Goal: Information Seeking & Learning: Learn about a topic

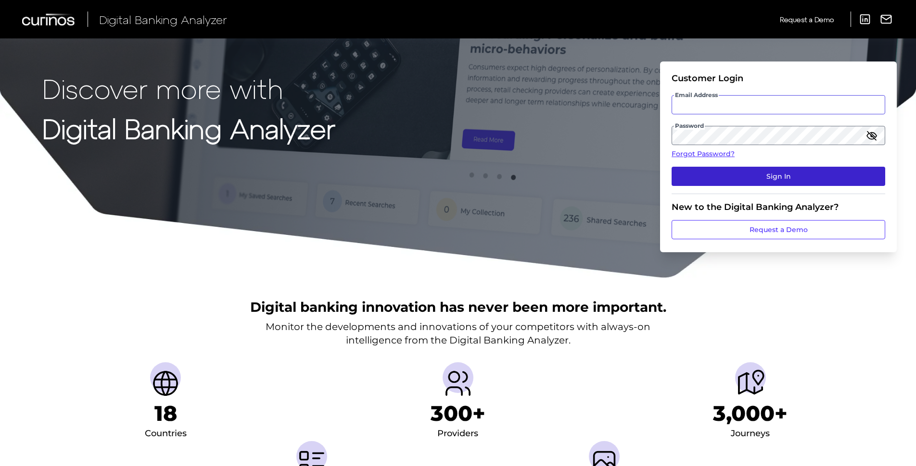
type input "[PERSON_NAME][EMAIL_ADDRESS][PERSON_NAME][DOMAIN_NAME]"
click at [772, 176] on button "Sign In" at bounding box center [778, 176] width 214 height 19
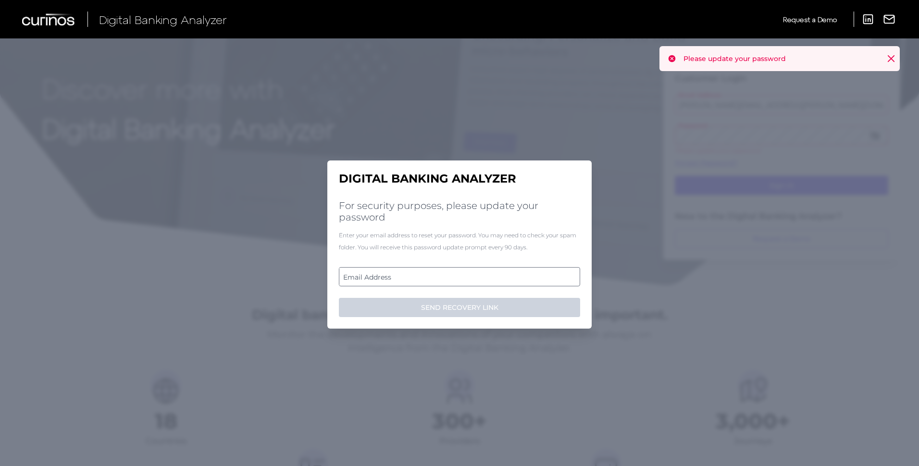
click at [436, 279] on label "Email Address" at bounding box center [460, 276] width 240 height 17
click at [436, 279] on input "email" at bounding box center [459, 276] width 241 height 19
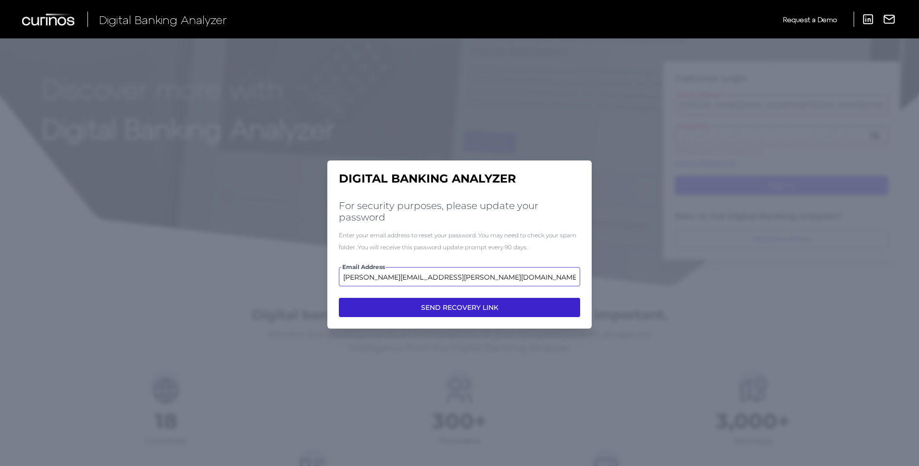
type input "[PERSON_NAME][EMAIL_ADDRESS][PERSON_NAME][DOMAIN_NAME]"
click at [447, 306] on button "SEND RECOVERY LINK" at bounding box center [459, 307] width 241 height 19
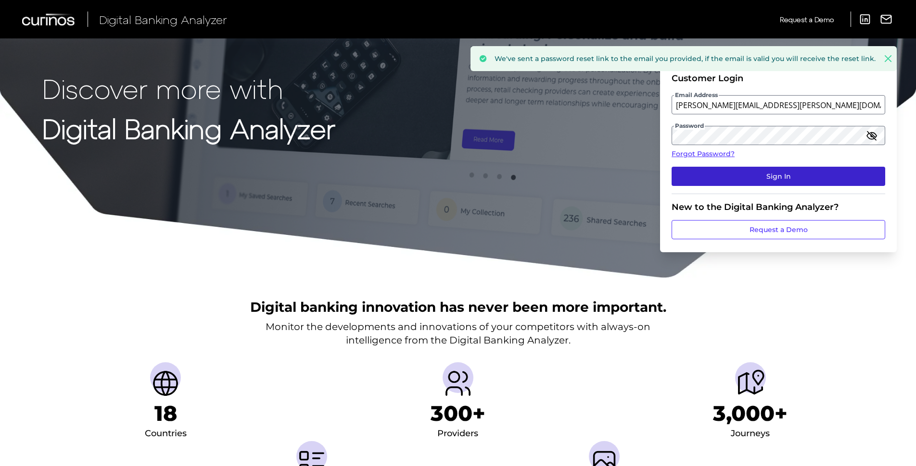
click at [706, 167] on button "Sign In" at bounding box center [778, 176] width 214 height 19
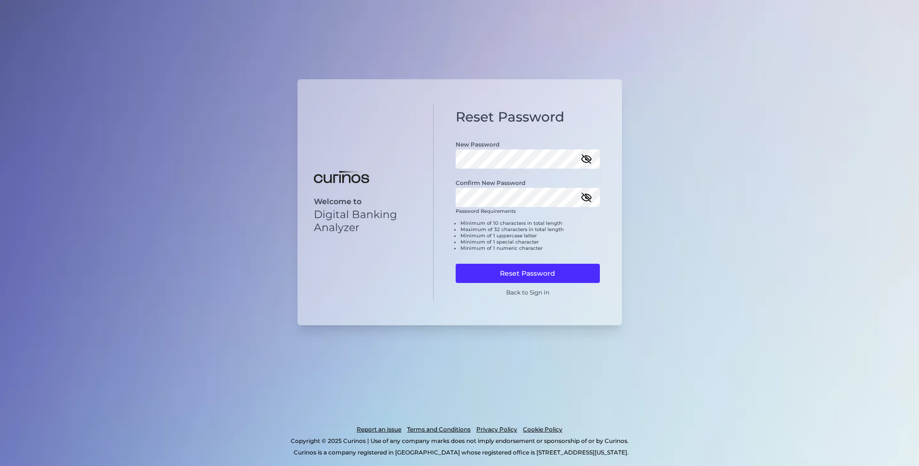
click at [589, 164] on icon "button" at bounding box center [587, 159] width 12 height 12
click at [588, 198] on icon "button" at bounding box center [587, 197] width 10 height 7
click at [555, 272] on button "Reset Password" at bounding box center [528, 273] width 144 height 19
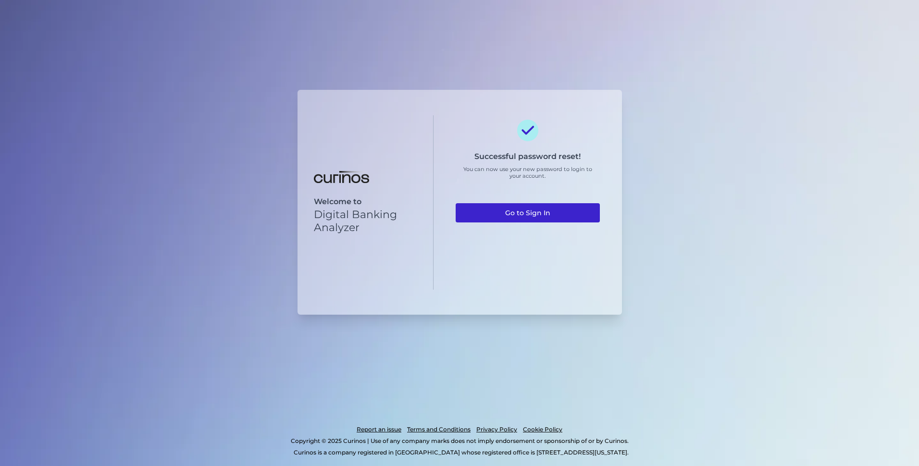
click at [539, 207] on link "Go to Sign In" at bounding box center [528, 212] width 144 height 19
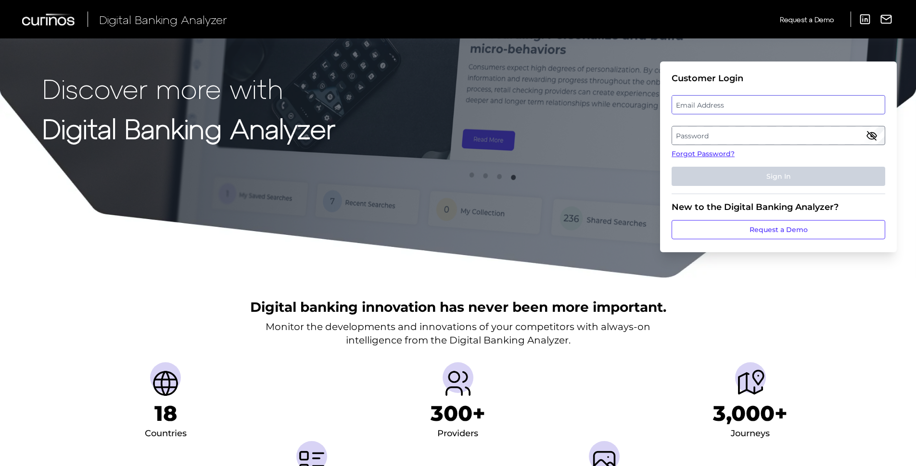
type input "[PERSON_NAME][EMAIL_ADDRESS][PERSON_NAME][DOMAIN_NAME]"
click at [724, 106] on div "Email Address zack.fallon@curinos.com" at bounding box center [778, 104] width 214 height 19
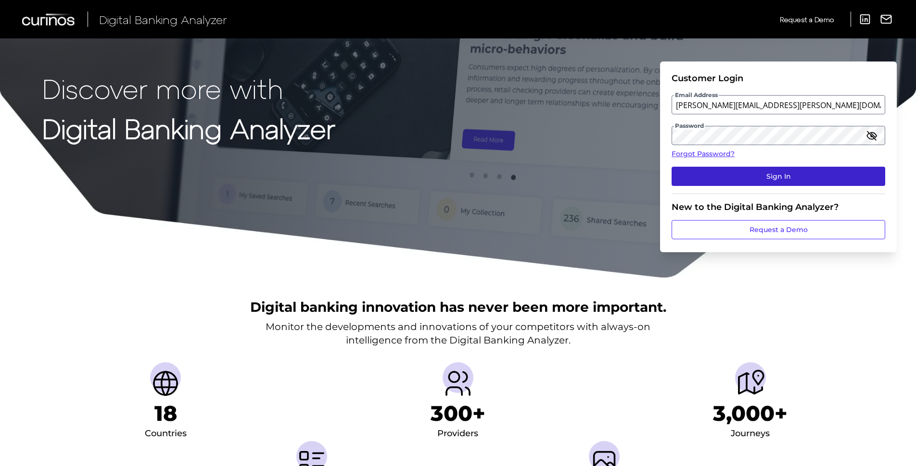
click at [741, 173] on button "Sign In" at bounding box center [778, 176] width 214 height 19
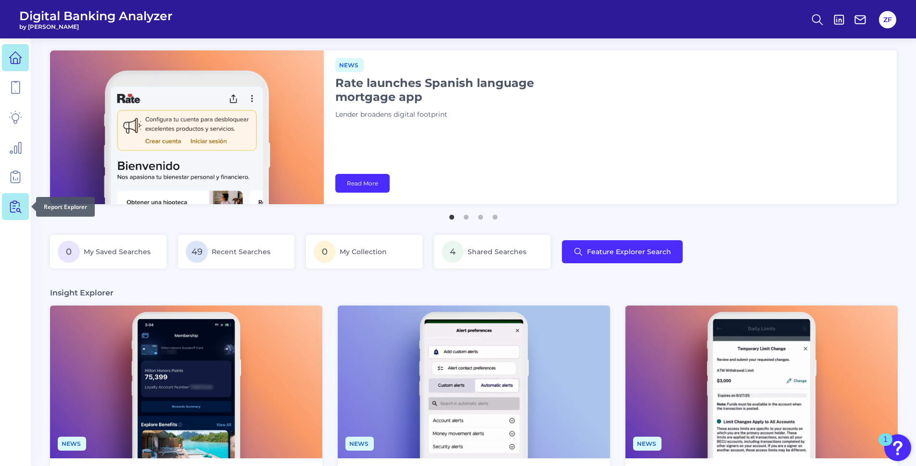
click at [18, 208] on icon at bounding box center [15, 206] width 13 height 13
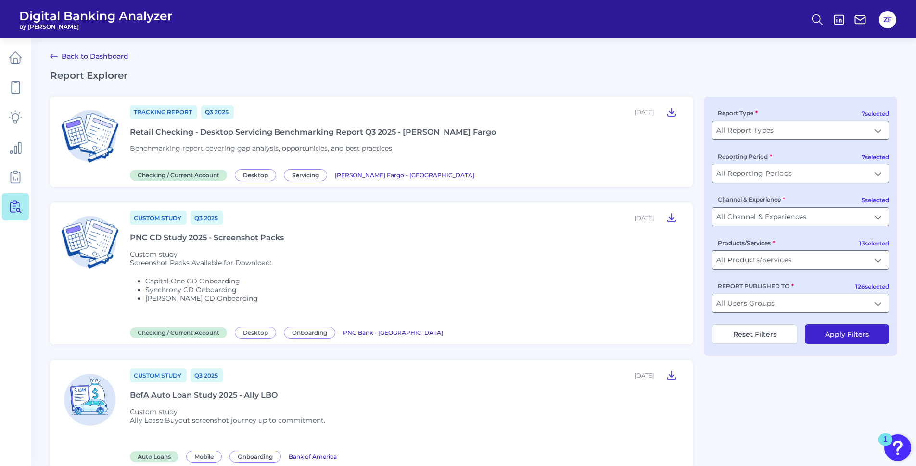
click at [769, 142] on div "7 selected Report Type All Report Types All Report Types 7 selected Reporting P…" at bounding box center [800, 226] width 192 height 259
click at [776, 129] on input "All Report Types" at bounding box center [800, 130] width 176 height 18
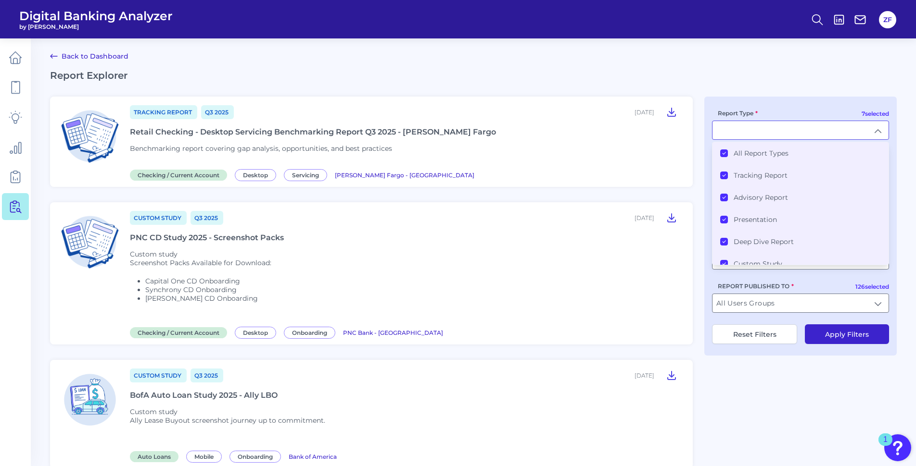
click at [776, 129] on input "Report Type" at bounding box center [800, 130] width 176 height 18
type input "All Report Types"
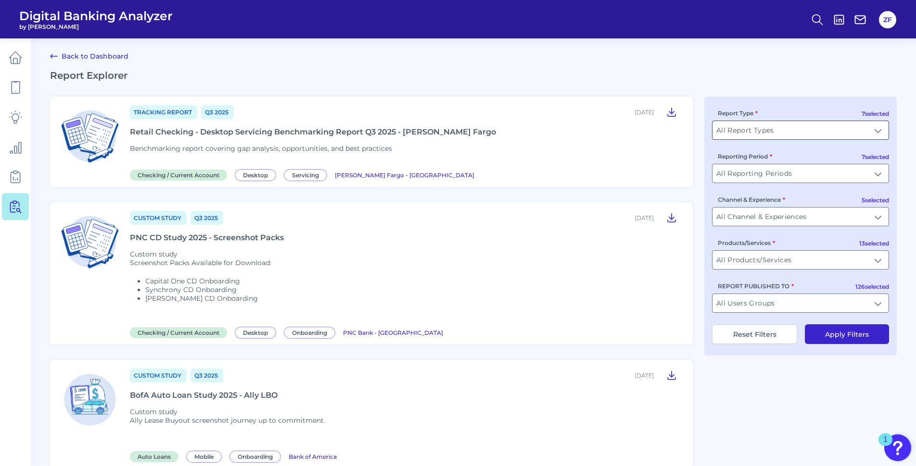
click at [776, 129] on input "All Report Types" at bounding box center [800, 130] width 176 height 18
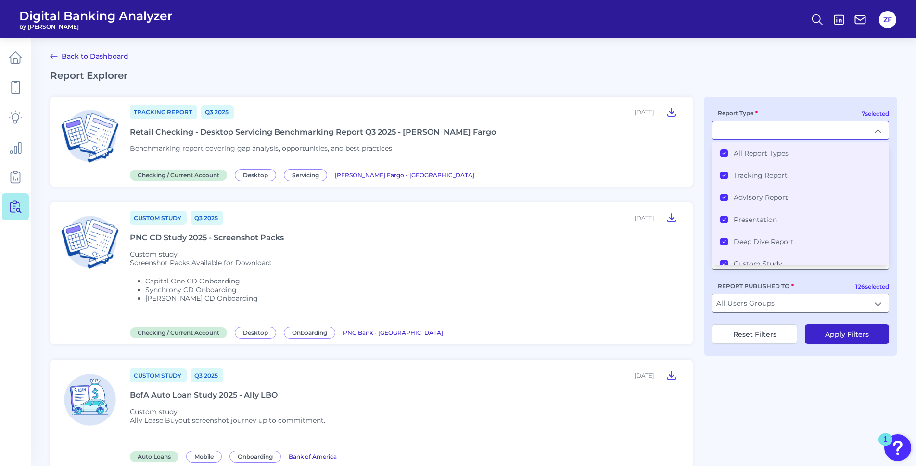
click at [776, 129] on input "Report Type" at bounding box center [800, 130] width 176 height 18
type input "All Report Types"
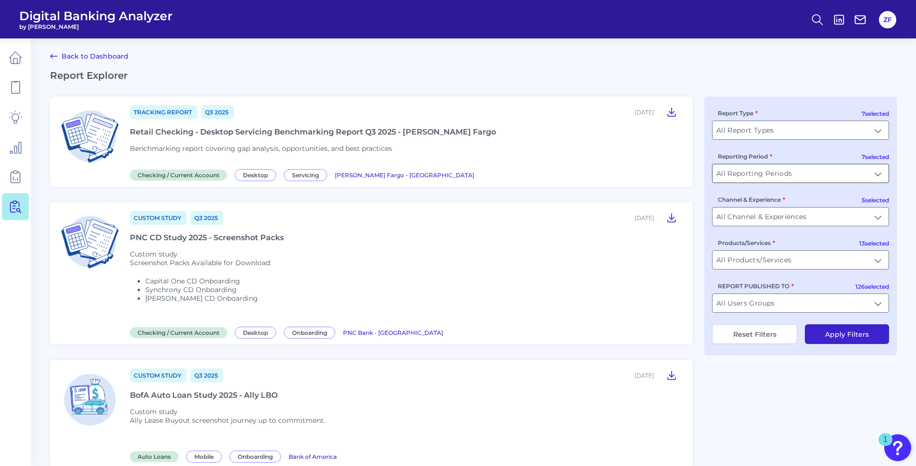
click at [776, 181] on input "All Reporting Periods" at bounding box center [800, 173] width 176 height 18
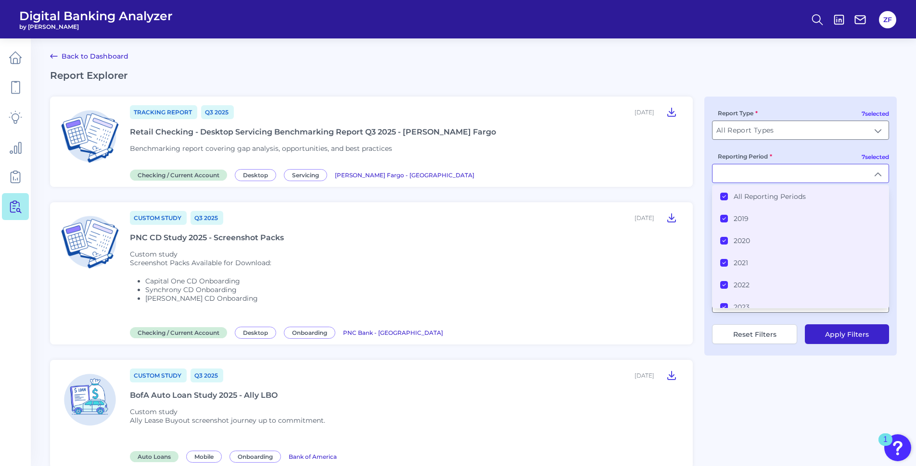
click at [776, 181] on input "Reporting Period" at bounding box center [800, 173] width 176 height 18
type input "All Reporting Periods"
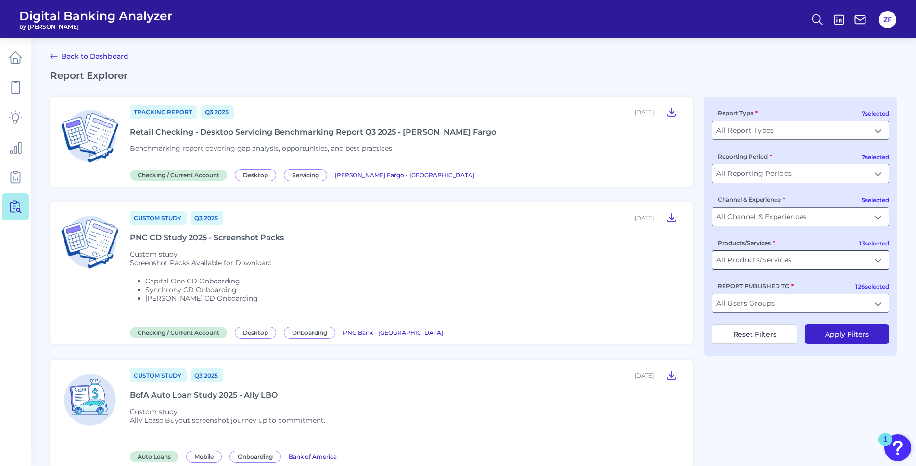
click at [774, 259] on input "All Products/Services" at bounding box center [800, 260] width 176 height 18
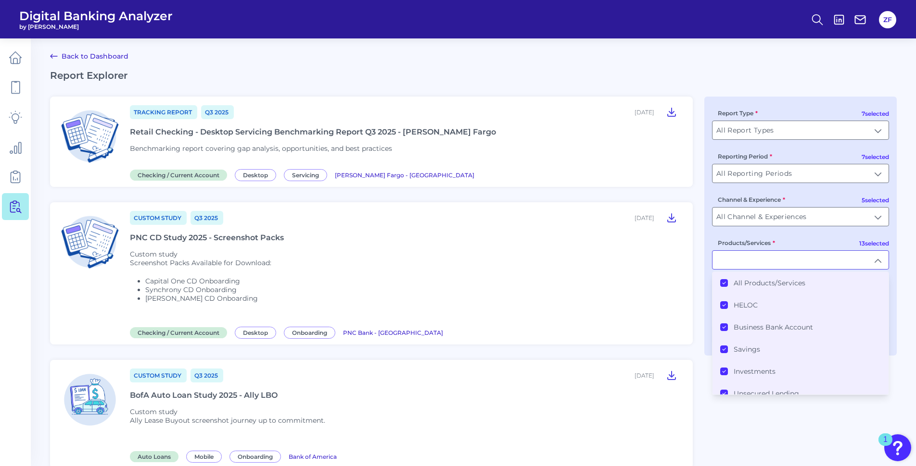
click at [743, 283] on label "All Products/Services" at bounding box center [769, 283] width 72 height 9
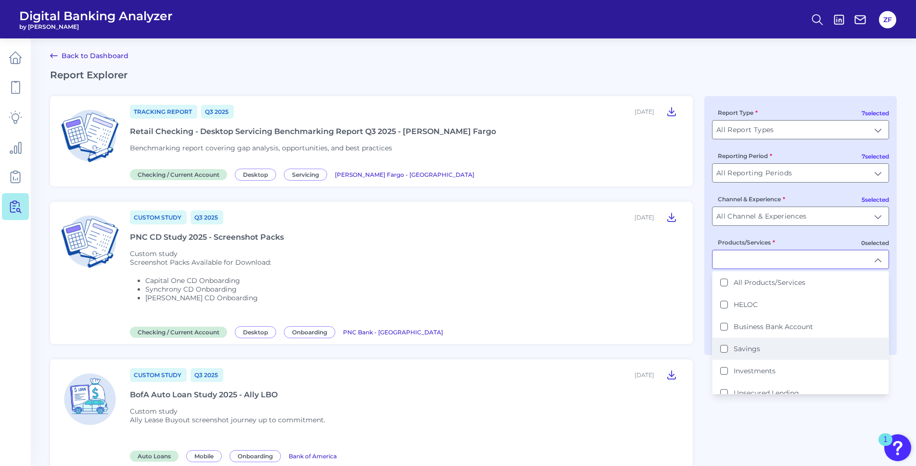
click at [742, 345] on label "Savings" at bounding box center [746, 349] width 26 height 9
type input "Savings"
click at [759, 394] on div "All Products/Services HELOC Business Bank Account Savings Investments Unsecured…" at bounding box center [800, 333] width 177 height 124
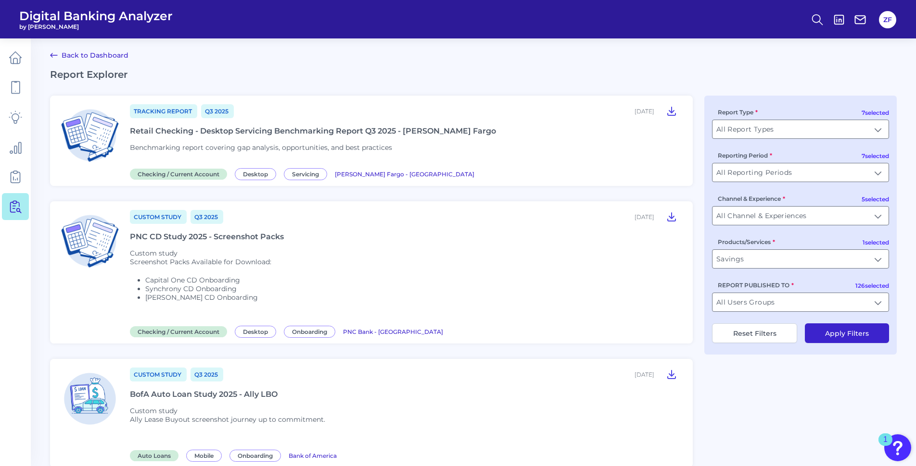
click at [851, 336] on button "Apply Filters" at bounding box center [847, 334] width 84 height 20
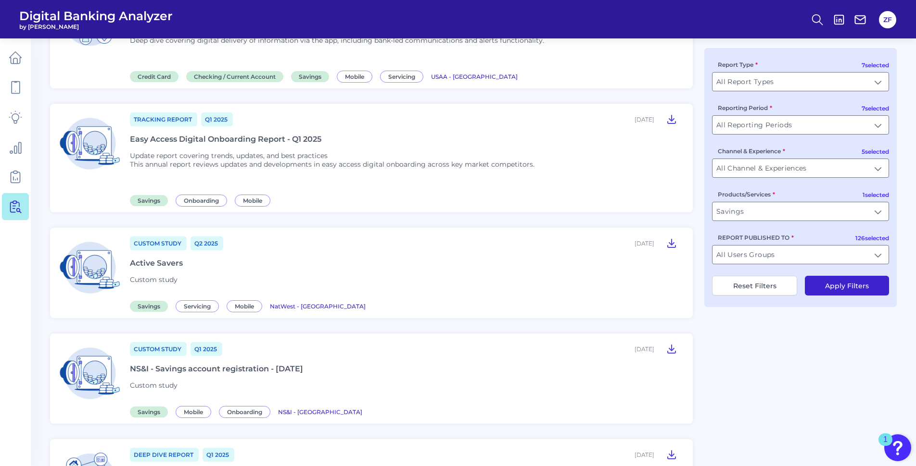
scroll to position [241, 0]
click at [171, 263] on div "Active Savers" at bounding box center [156, 262] width 53 height 9
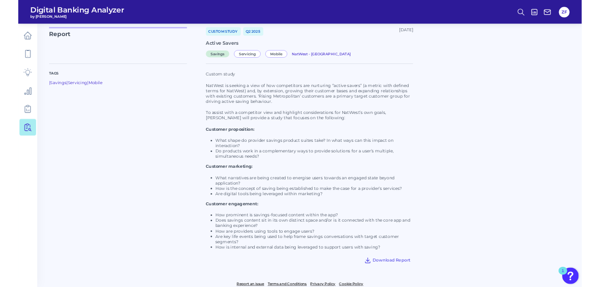
scroll to position [62, 0]
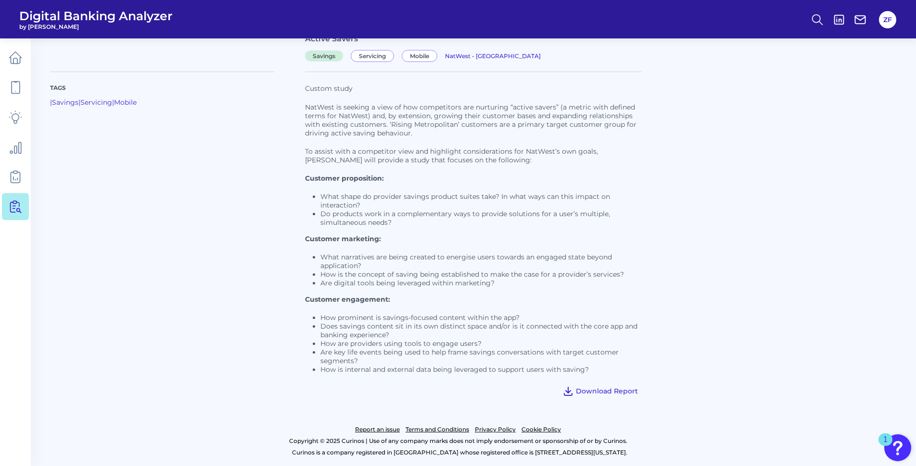
click at [581, 388] on span "Download Report" at bounding box center [607, 391] width 62 height 9
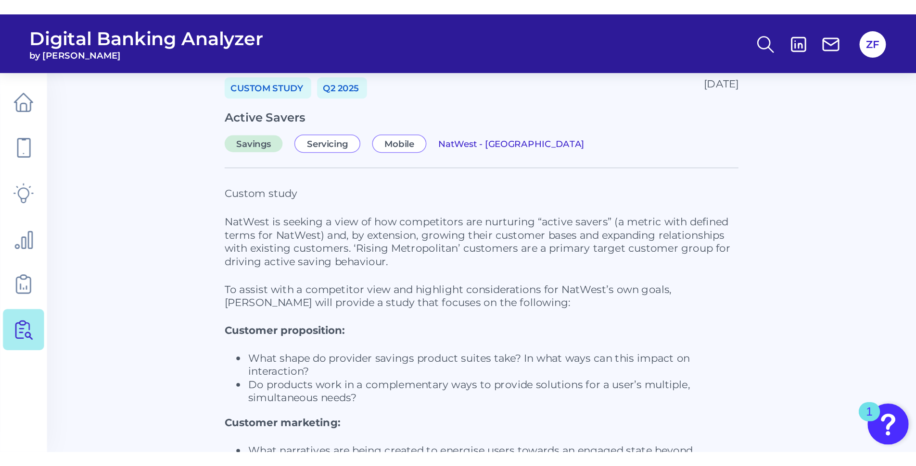
scroll to position [61, 0]
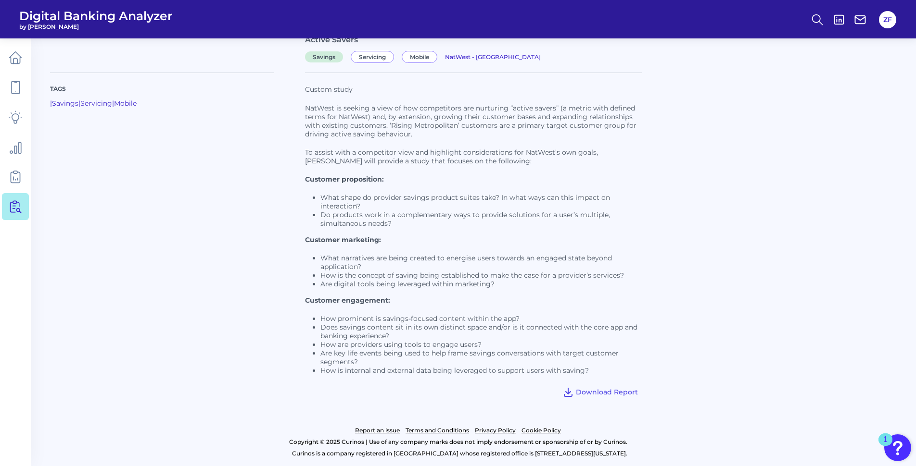
drag, startPoint x: 808, startPoint y: 11, endPoint x: 677, endPoint y: 63, distance: 141.1
click at [639, 99] on div "NatWest is seeking a view of how competitors are nurturing “active savers” (a m…" at bounding box center [473, 239] width 337 height 290
click at [491, 214] on li "Do products work in a complementary ways to provide solutions for a user’s mult…" at bounding box center [480, 219] width 321 height 17
click at [333, 139] on div "NatWest is seeking a view of how competitors are nurturing “active savers” (a m…" at bounding box center [473, 239] width 337 height 290
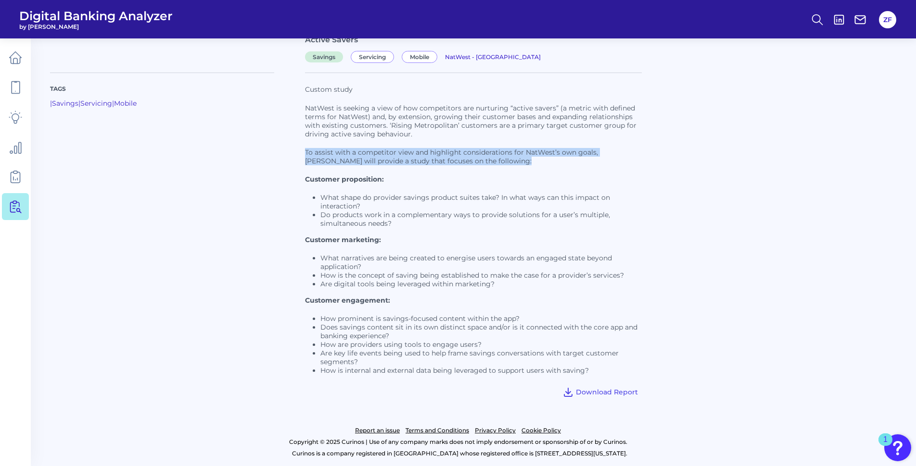
click at [333, 139] on div "NatWest is seeking a view of how competitors are nurturing “active savers” (a m…" at bounding box center [473, 239] width 337 height 290
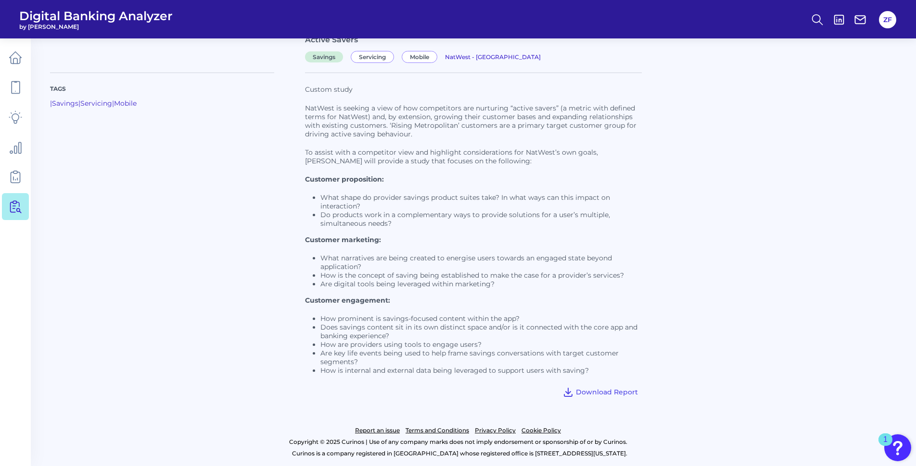
click at [468, 144] on div "NatWest is seeking a view of how competitors are nurturing “active savers” (a m…" at bounding box center [473, 239] width 337 height 290
drag, startPoint x: 468, startPoint y: 144, endPoint x: 458, endPoint y: 193, distance: 50.6
click at [458, 193] on li "What shape do provider savings product suites take? In what ways can this impac…" at bounding box center [480, 201] width 321 height 17
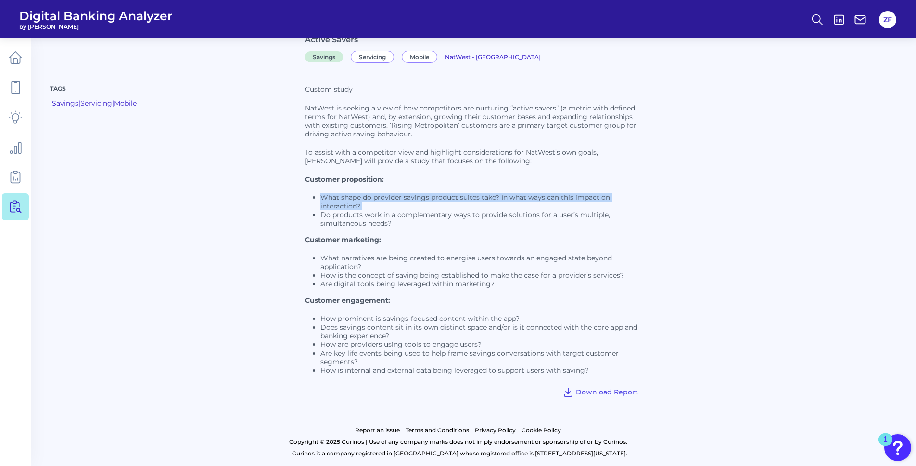
click at [458, 193] on li "What shape do provider savings product suites take? In what ways can this impac…" at bounding box center [480, 201] width 321 height 17
drag, startPoint x: 458, startPoint y: 193, endPoint x: 453, endPoint y: 210, distance: 17.6
click at [453, 210] on li "What shape do provider savings product suites take? In what ways can this impac…" at bounding box center [480, 201] width 321 height 17
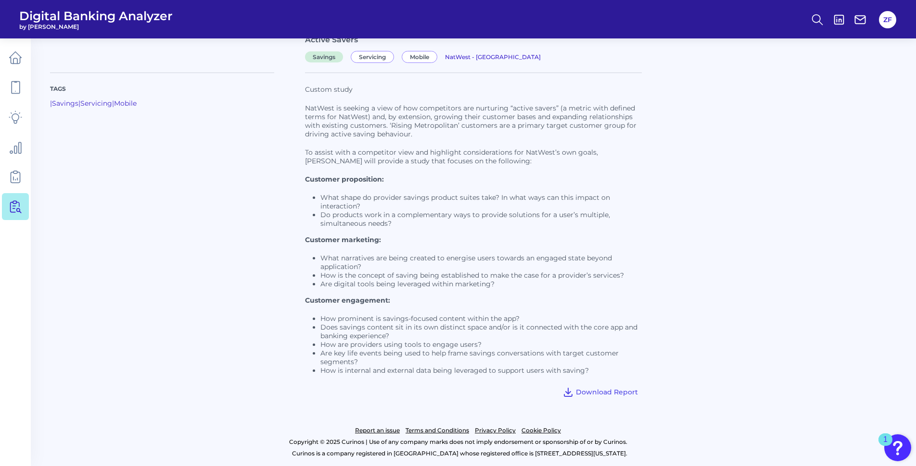
drag, startPoint x: 453, startPoint y: 210, endPoint x: 447, endPoint y: 255, distance: 45.1
click at [447, 255] on li "What narratives are being created to energise users towards an engaged state be…" at bounding box center [480, 262] width 321 height 17
drag, startPoint x: 447, startPoint y: 255, endPoint x: 446, endPoint y: 271, distance: 16.4
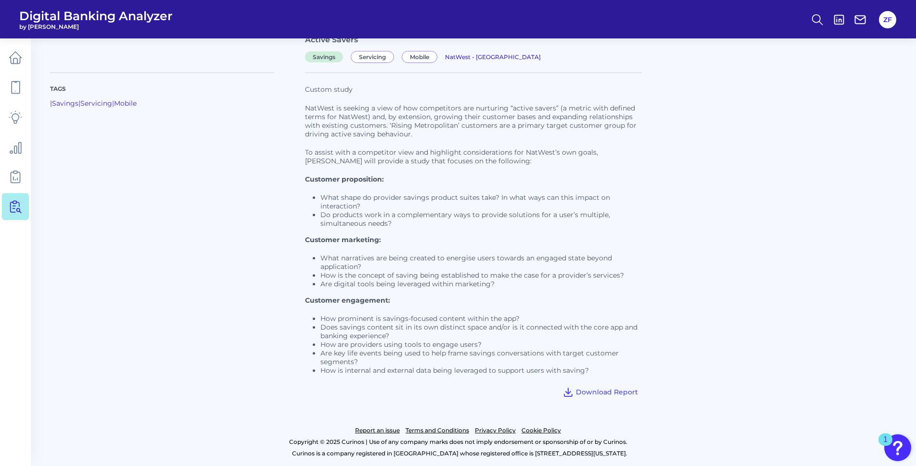
click at [446, 271] on li "How is the concept of saving being established to make the case for a provider’…" at bounding box center [480, 275] width 321 height 9
drag, startPoint x: 446, startPoint y: 271, endPoint x: 427, endPoint y: 285, distance: 23.5
click at [427, 285] on li "Are digital tools being leveraged within marketing?" at bounding box center [480, 284] width 321 height 9
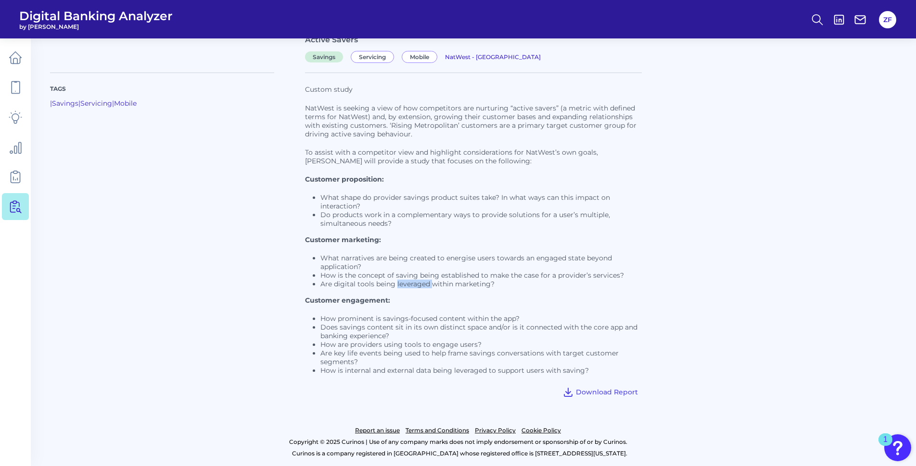
click at [427, 285] on li "Are digital tools being leveraged within marketing?" at bounding box center [480, 284] width 321 height 9
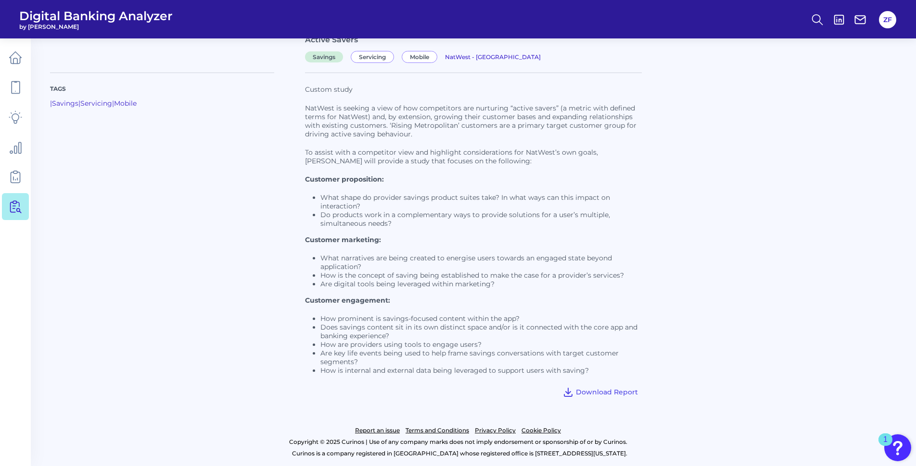
drag, startPoint x: 427, startPoint y: 285, endPoint x: 430, endPoint y: 307, distance: 22.4
click at [430, 307] on div "NatWest is seeking a view of how competitors are nurturing “active savers” (a m…" at bounding box center [473, 239] width 337 height 290
drag, startPoint x: 430, startPoint y: 307, endPoint x: 427, endPoint y: 321, distance: 14.7
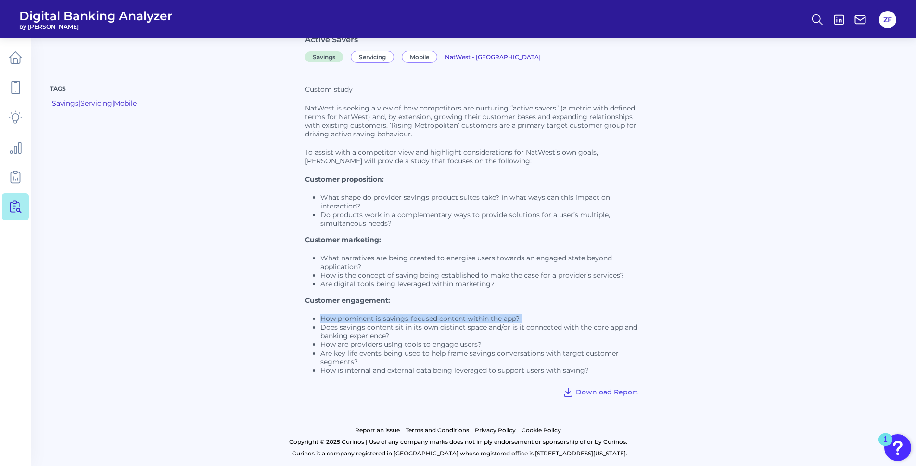
click at [427, 321] on li "How prominent is savings-focused content within the app?" at bounding box center [480, 319] width 321 height 9
drag, startPoint x: 427, startPoint y: 321, endPoint x: 402, endPoint y: 315, distance: 26.2
click at [393, 327] on li "Does savings content sit in its own distinct space and/or is it connected with …" at bounding box center [480, 331] width 321 height 17
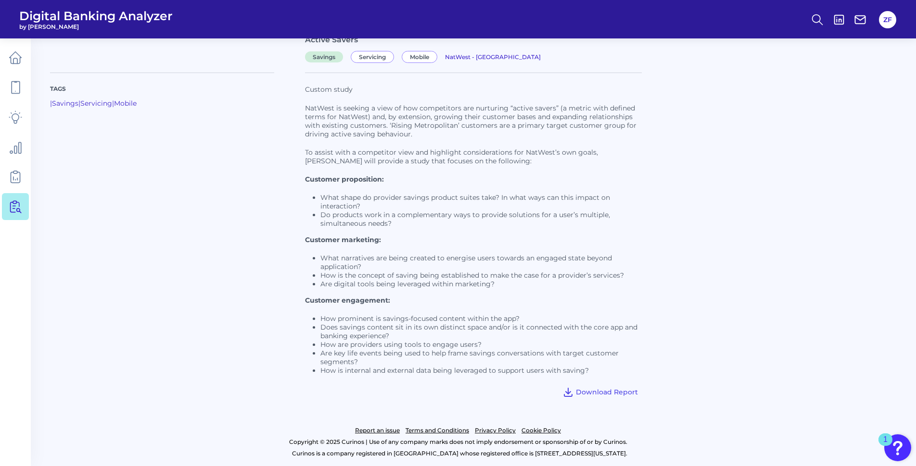
click at [401, 193] on div "NatWest is seeking a view of how competitors are nurturing “active savers” (a m…" at bounding box center [473, 239] width 337 height 290
